Goal: Task Accomplishment & Management: Use online tool/utility

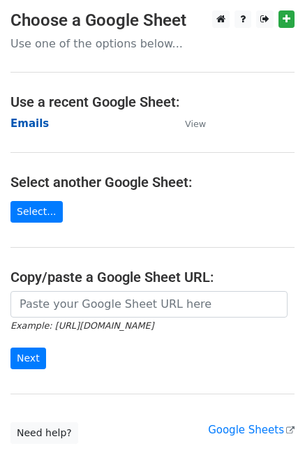
click at [30, 120] on strong "Emails" at bounding box center [29, 123] width 38 height 13
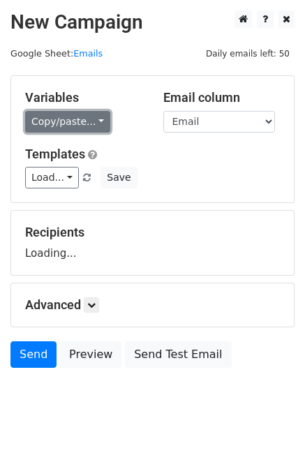
click at [50, 118] on link "Copy/paste..." at bounding box center [67, 122] width 85 height 22
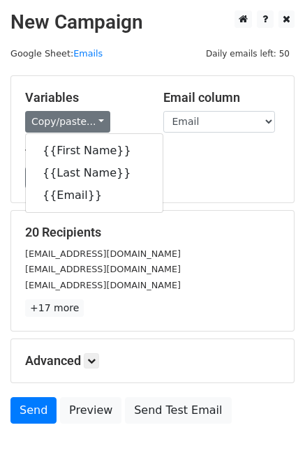
click at [77, 91] on h5 "Variables" at bounding box center [83, 97] width 117 height 15
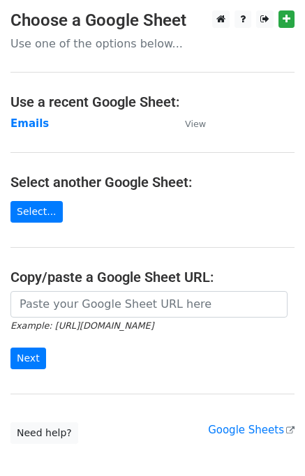
click at [42, 125] on td "Emails" at bounding box center [90, 124] width 160 height 16
click at [39, 125] on strong "Emails" at bounding box center [29, 123] width 38 height 13
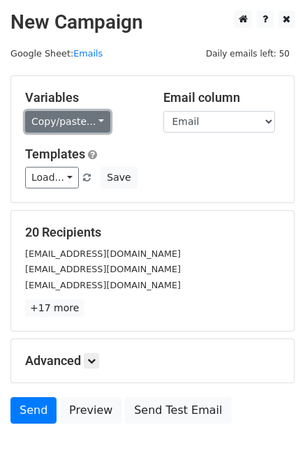
click at [83, 123] on link "Copy/paste..." at bounding box center [67, 122] width 85 height 22
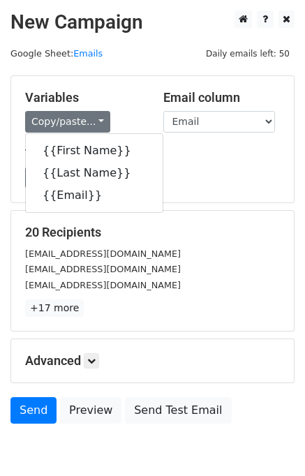
click at [221, 185] on div "Load... second first Save" at bounding box center [153, 178] width 276 height 22
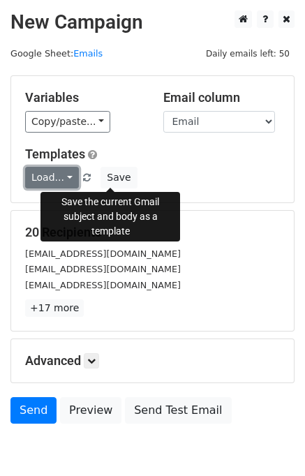
click at [43, 179] on link "Load..." at bounding box center [52, 178] width 54 height 22
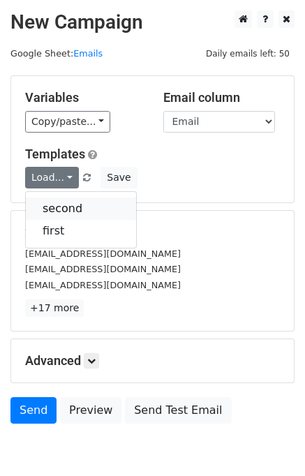
click at [70, 205] on link "second" at bounding box center [81, 208] width 110 height 22
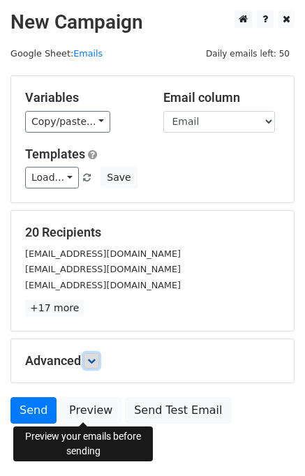
click at [88, 354] on link at bounding box center [91, 360] width 15 height 15
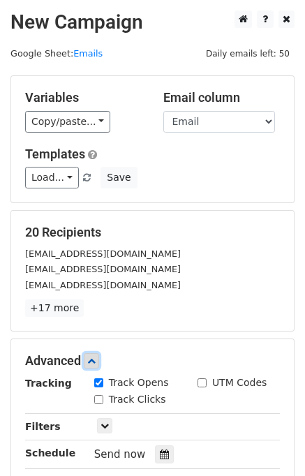
click at [89, 356] on link at bounding box center [91, 360] width 15 height 15
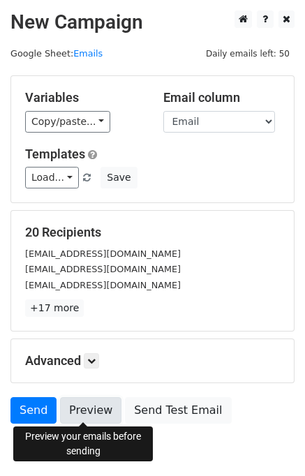
click at [82, 405] on link "Preview" at bounding box center [90, 410] width 61 height 27
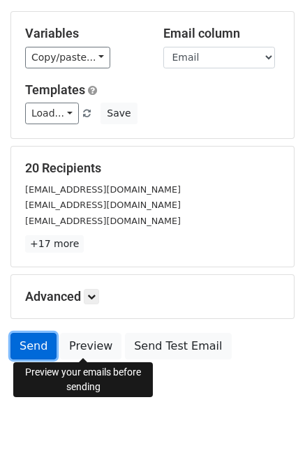
click at [20, 346] on link "Send" at bounding box center [33, 346] width 46 height 27
